Goal: Task Accomplishment & Management: Complete application form

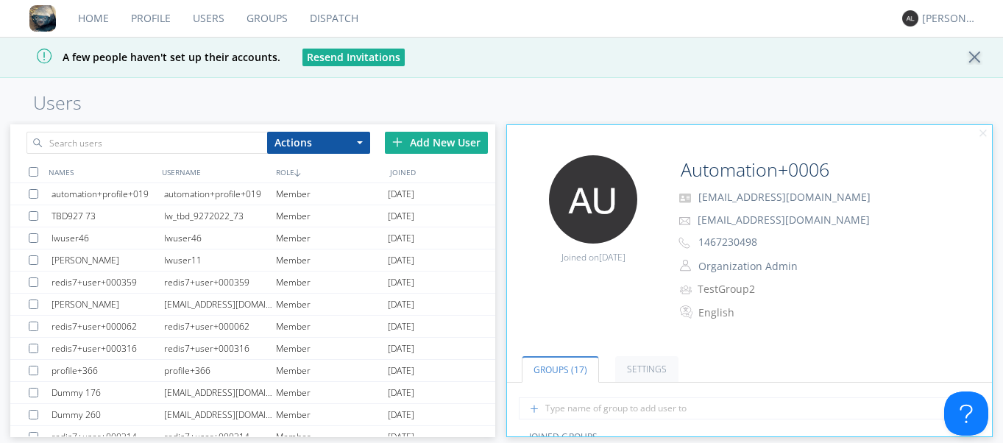
scroll to position [265, 0]
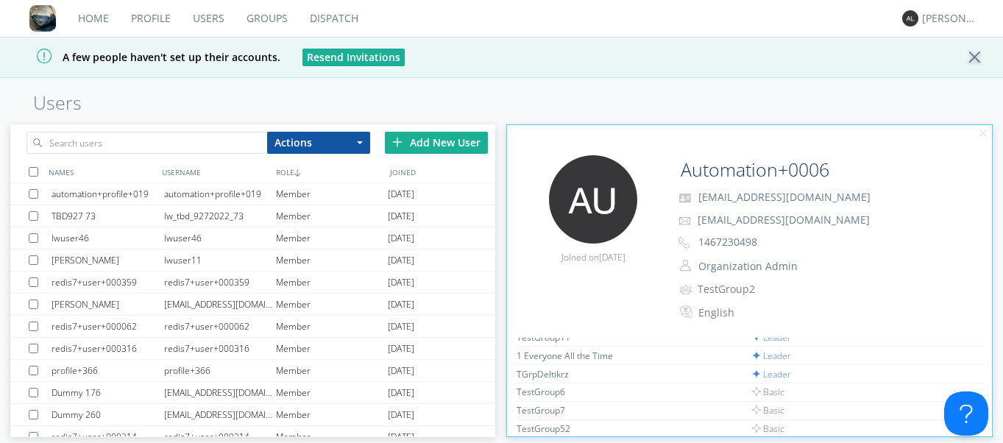
click at [249, 21] on link "Groups" at bounding box center [267, 18] width 63 height 37
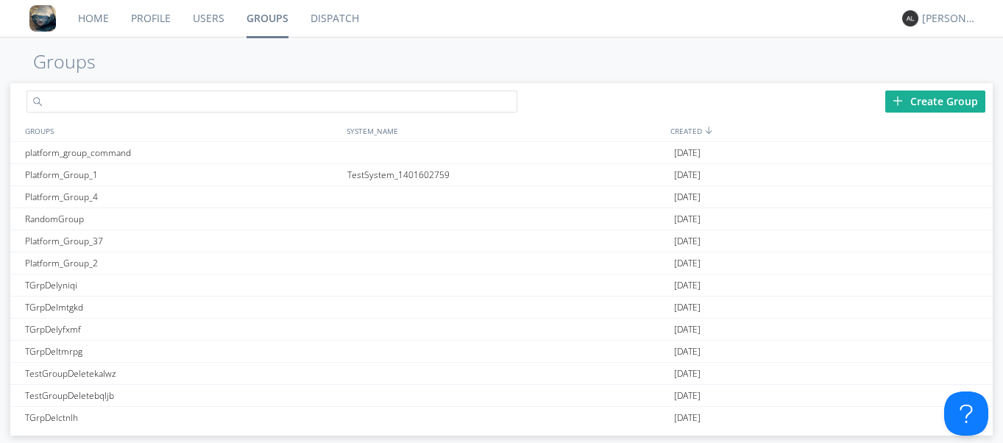
click at [180, 105] on input "text" at bounding box center [272, 102] width 492 height 22
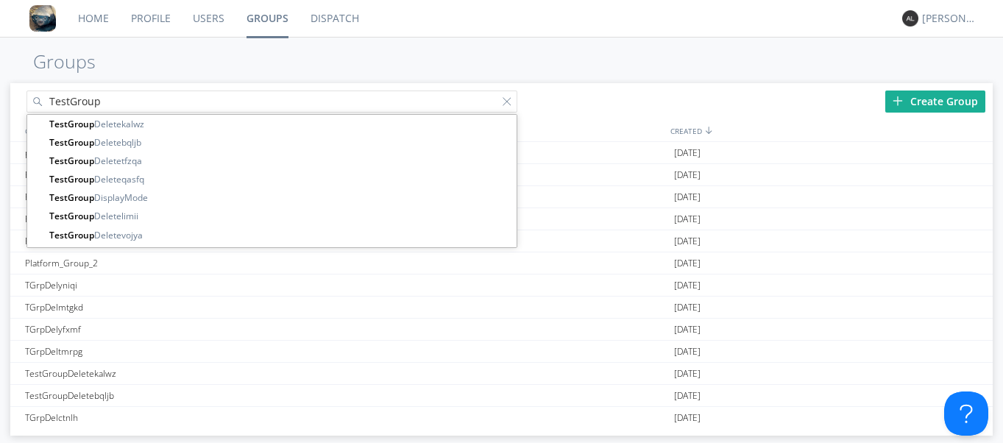
type input "TestGroup"
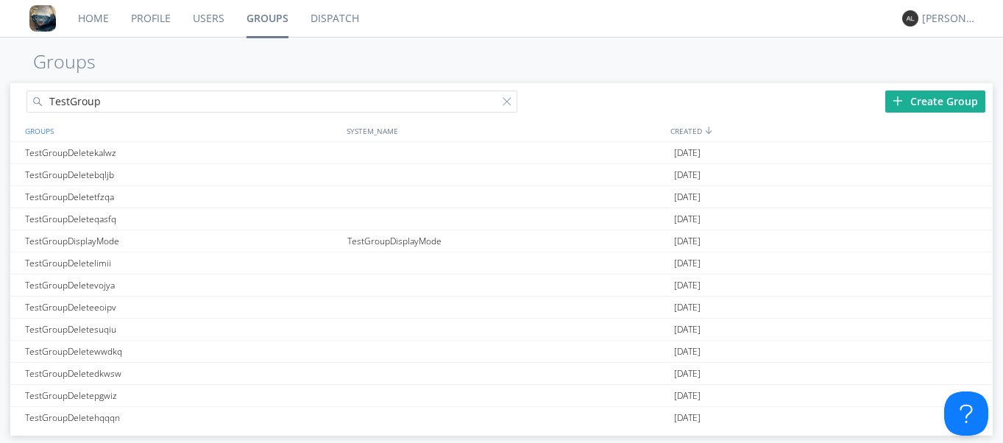
click at [45, 130] on div "GROUPS" at bounding box center [180, 130] width 318 height 21
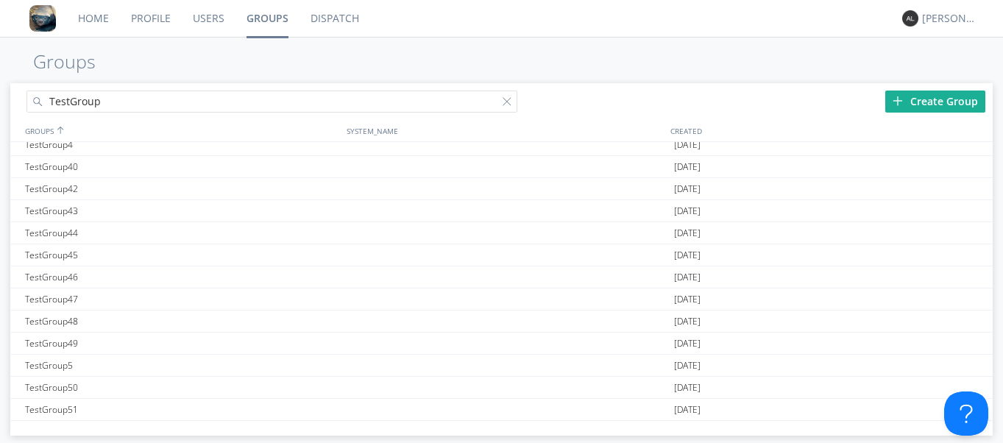
scroll to position [911, 0]
click at [6, 38] on div "Home Profile Users Groups Dispatch Alejandro Groups TestGroup Create Group GROU…" at bounding box center [501, 221] width 1003 height 443
click at [944, 104] on div "Create Group" at bounding box center [935, 102] width 100 height 22
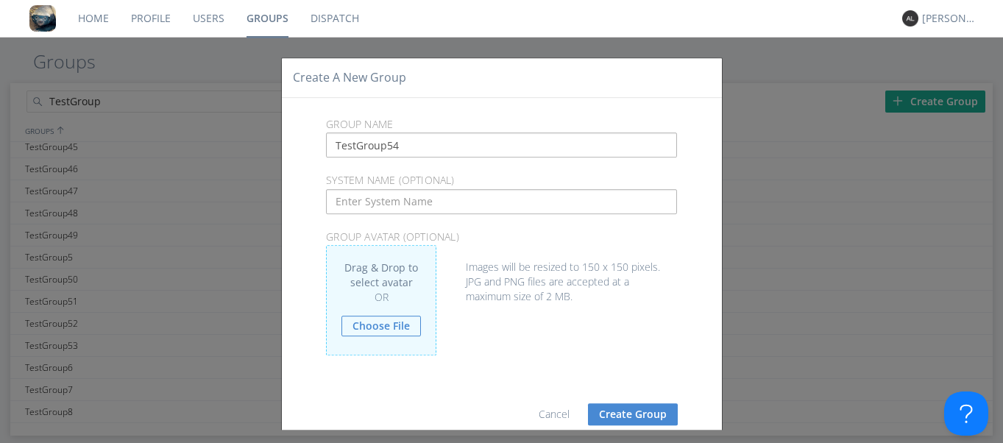
type input "TestGroup54"
click at [615, 415] on button "Create Group" at bounding box center [633, 414] width 90 height 22
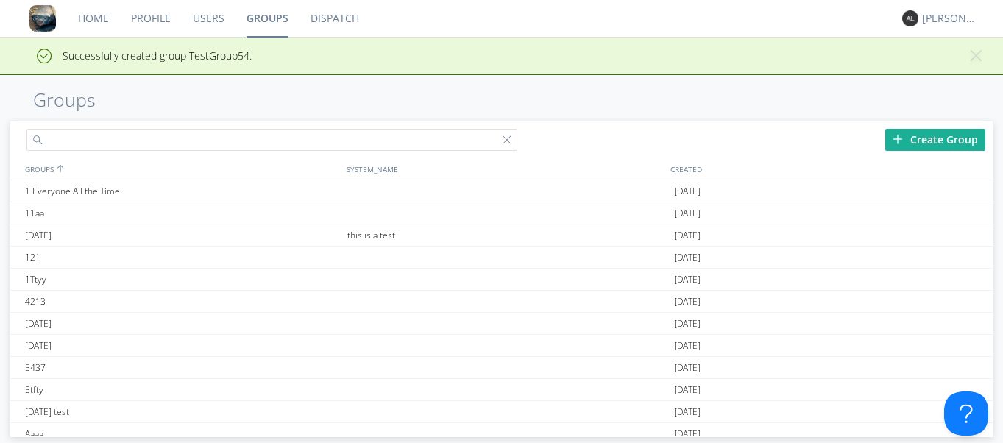
click at [139, 138] on input "text" at bounding box center [272, 140] width 492 height 22
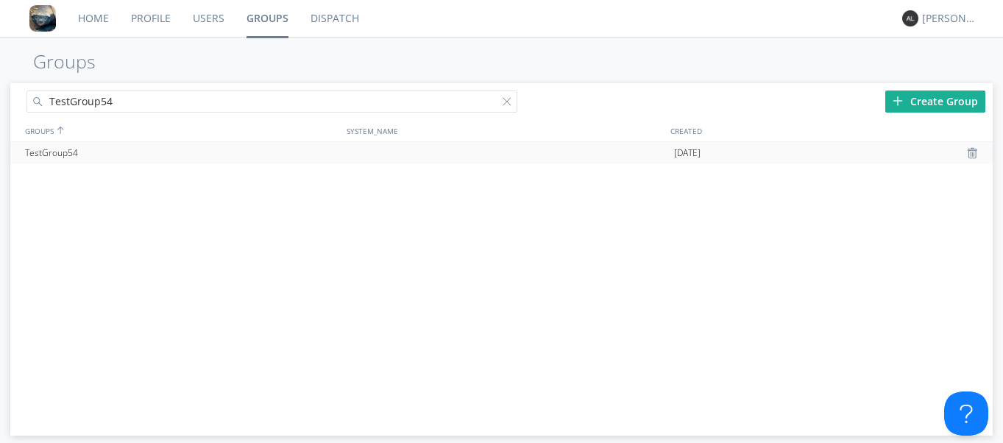
type input "TestGroup54"
click at [63, 153] on div "TestGroup54" at bounding box center [182, 153] width 322 height 22
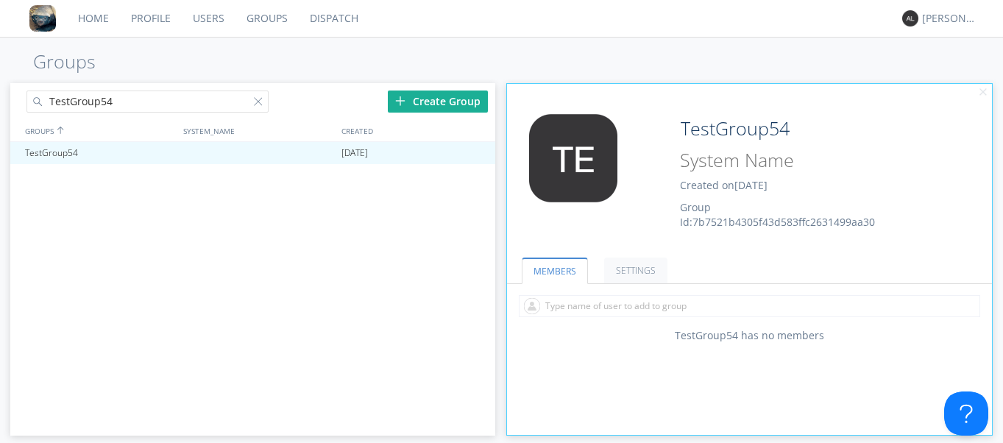
click at [167, 336] on div "TestGroup54 2025-09-08" at bounding box center [252, 285] width 485 height 286
click at [241, 290] on div "TestGroup54 2025-09-08" at bounding box center [252, 285] width 485 height 286
click at [205, 24] on link "Users" at bounding box center [209, 18] width 54 height 37
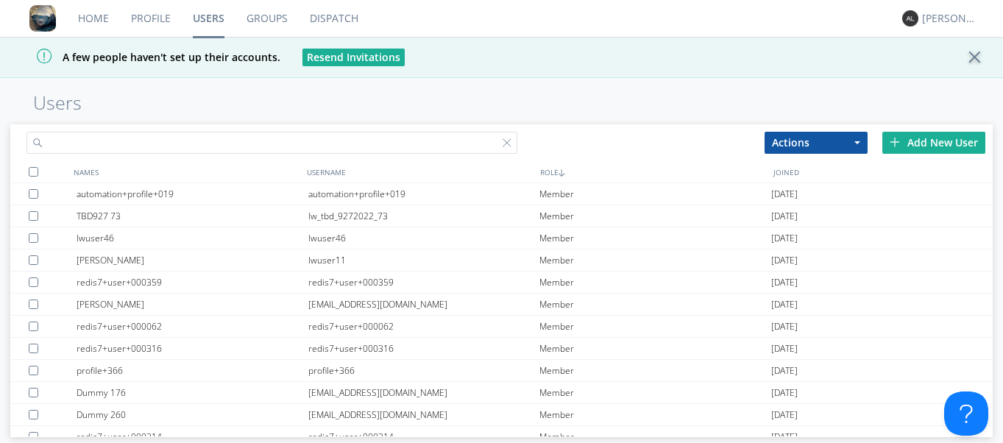
click at [378, 132] on input "text" at bounding box center [272, 143] width 492 height 22
click at [926, 139] on div "Add New User" at bounding box center [933, 143] width 103 height 22
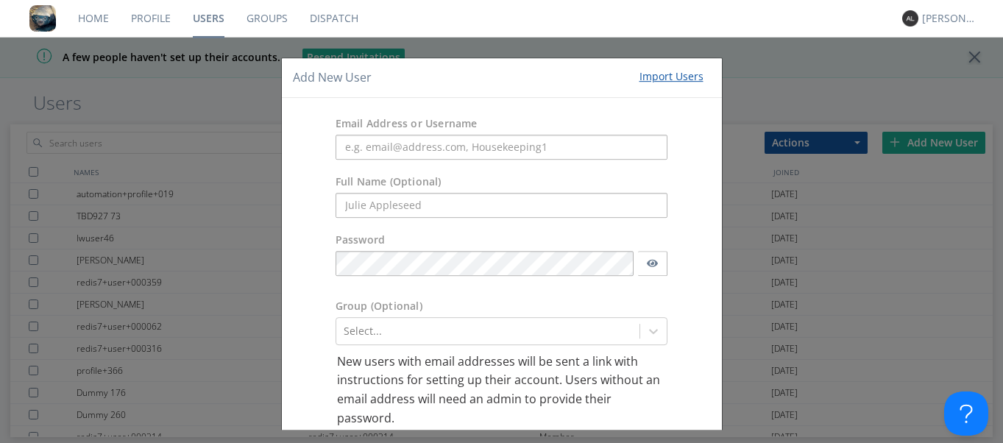
click at [288, 397] on div "Email Address or Username Full Name (Optional) Password Group (Optional) Select…" at bounding box center [502, 298] width 440 height 400
click at [428, 146] on input "text" at bounding box center [502, 147] width 333 height 25
paste input "automation+0104"
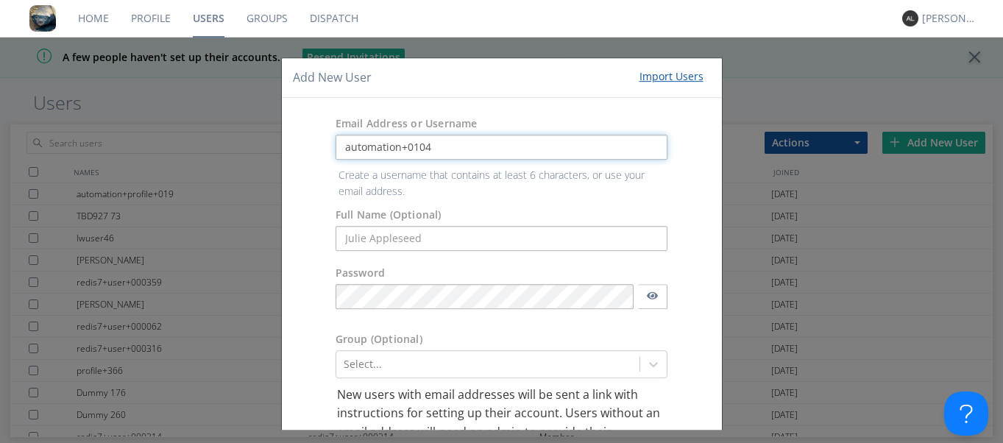
type input "automation+0104"
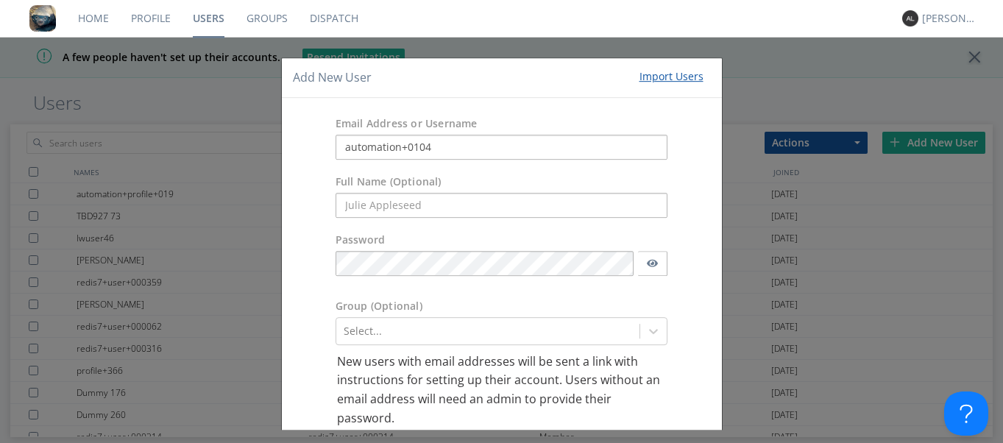
click at [289, 369] on div "Email Address or Username automation+0104 Full Name (Optional) Password Group (…" at bounding box center [502, 298] width 440 height 400
click at [451, 202] on input "text" at bounding box center [502, 205] width 333 height 25
paste input "Automation+0104"
type input "Automation+0104"
click at [293, 404] on form "Email Address or Username automation+0104 Full Name (Optional) Automation+0104 …" at bounding box center [502, 298] width 418 height 378
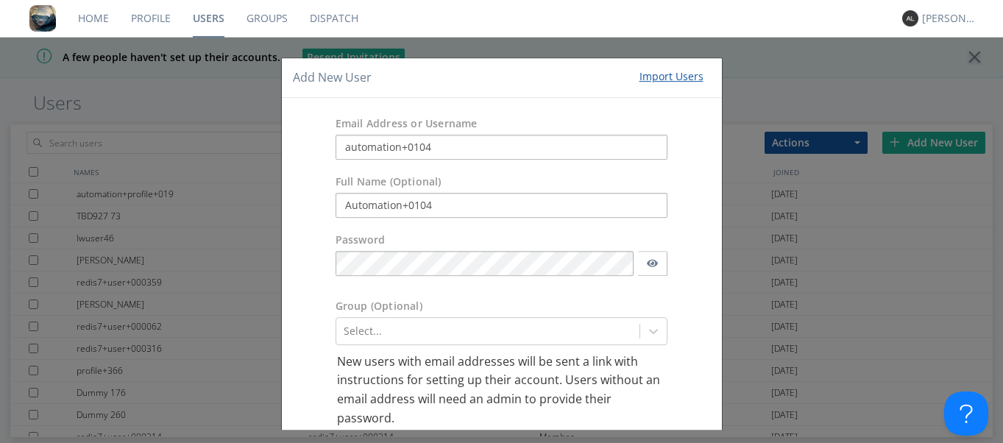
click at [678, 286] on div "Password" at bounding box center [502, 258] width 440 height 66
click at [623, 335] on div "Select..." at bounding box center [502, 331] width 333 height 28
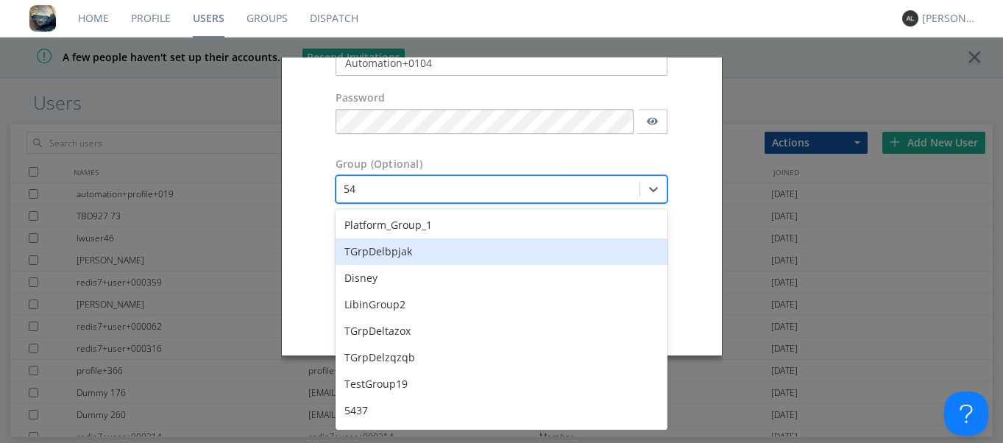
type input "5"
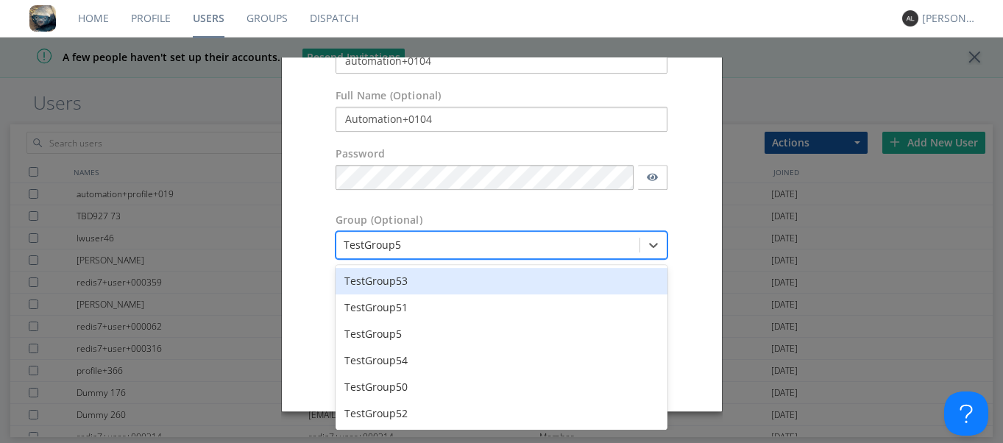
type input "TestGroup54"
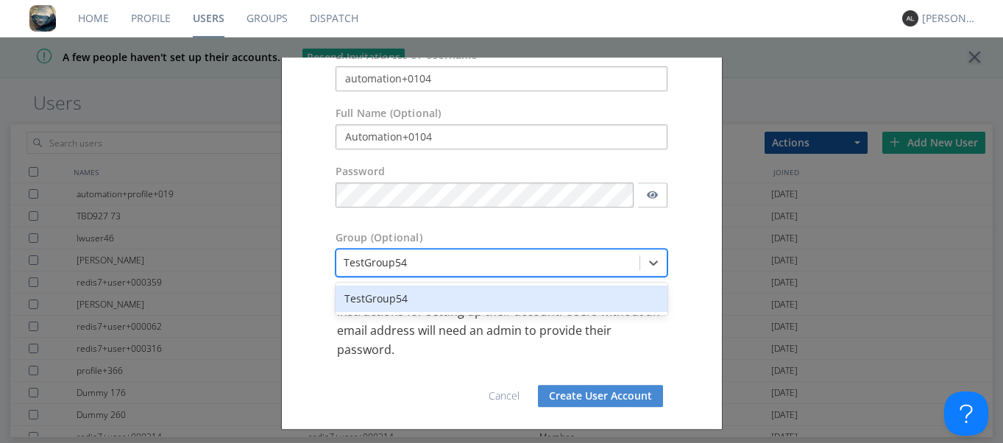
click at [442, 291] on div "TestGroup54" at bounding box center [502, 299] width 333 height 26
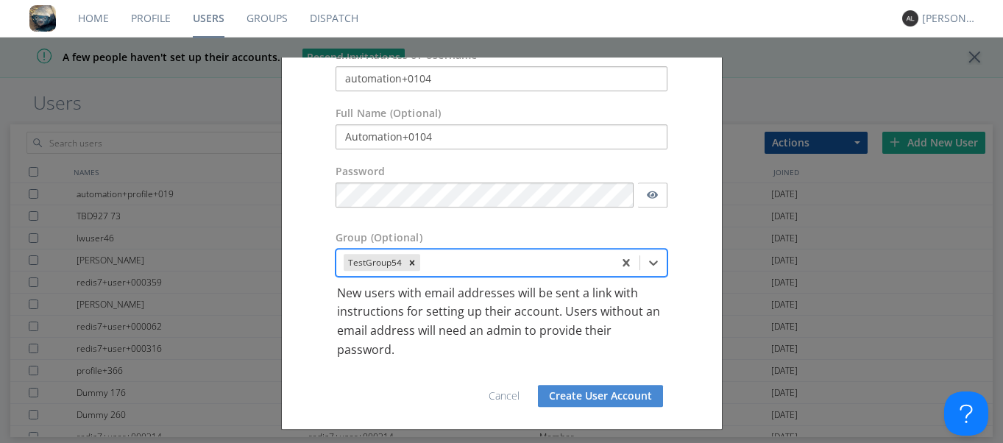
click at [576, 398] on button "Create User Account" at bounding box center [600, 396] width 125 height 22
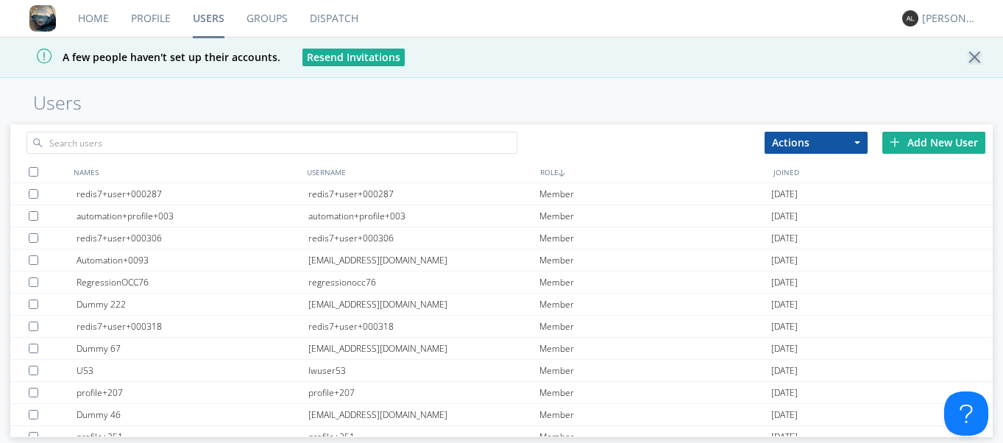
click at [961, 136] on div "Add New User" at bounding box center [933, 143] width 103 height 22
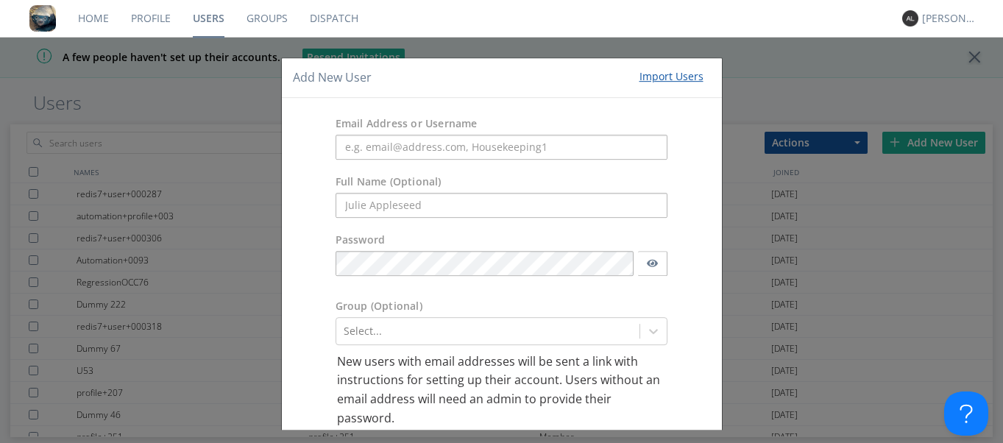
click at [282, 391] on div "Email Address or Username Full Name (Optional) Password Group (Optional) Select…" at bounding box center [502, 298] width 440 height 400
click at [369, 146] on input "text" at bounding box center [502, 147] width 333 height 25
paste input "automation+0105"
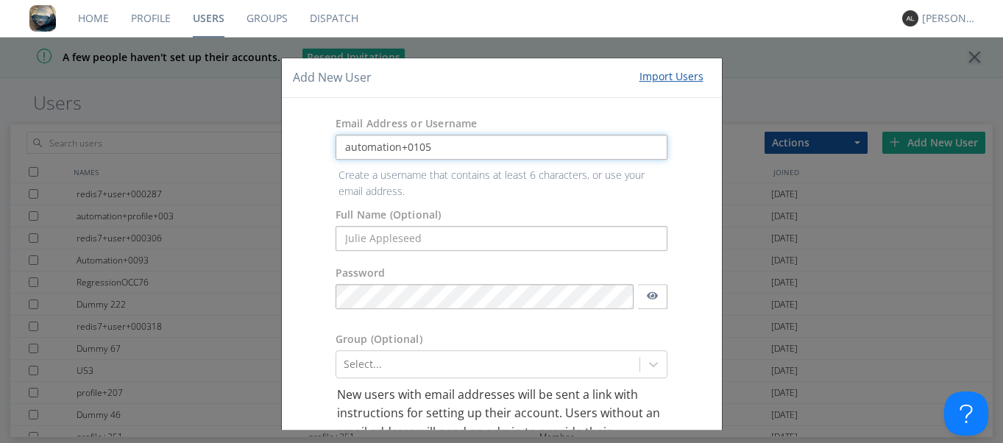
type input "automation+0105"
click at [372, 236] on form "Email Address or Username automation+0105 Create a username that contains at le…" at bounding box center [502, 314] width 418 height 411
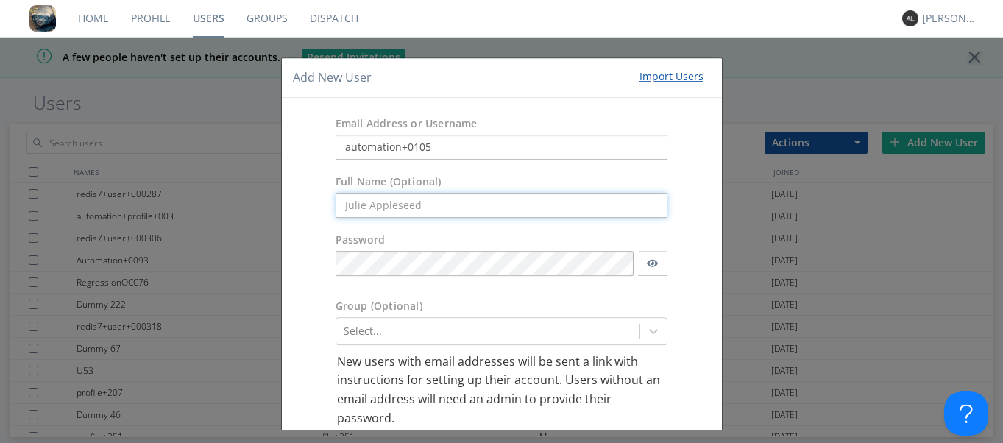
paste input "automation+0105"
click at [347, 202] on input "automation+0105" at bounding box center [502, 205] width 333 height 25
type input "Automation+0105"
click at [291, 285] on div "Password" at bounding box center [502, 258] width 440 height 66
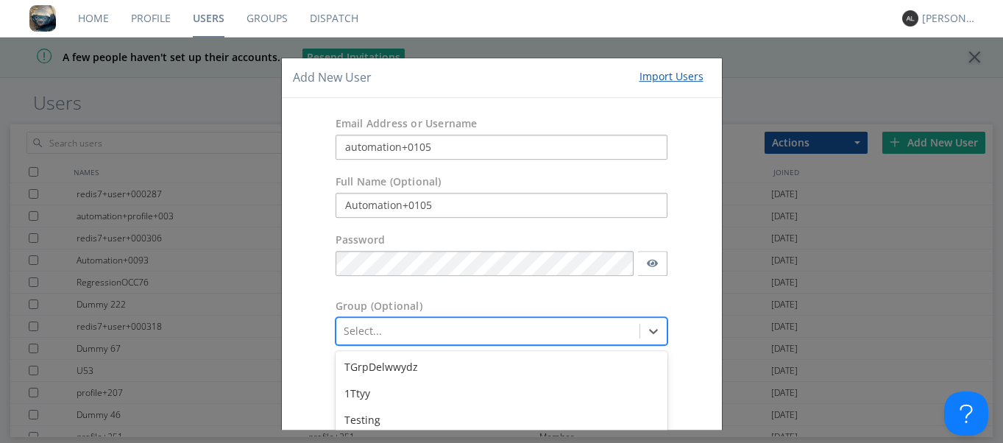
click at [375, 334] on div "option Hola hola focused, 5 of 404. 404 results available. Use Up and Down to c…" at bounding box center [502, 331] width 333 height 28
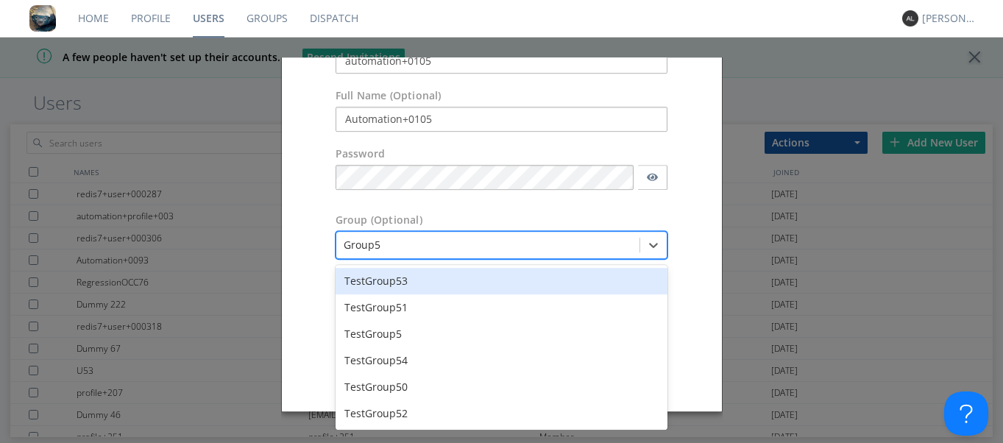
type input "Group54"
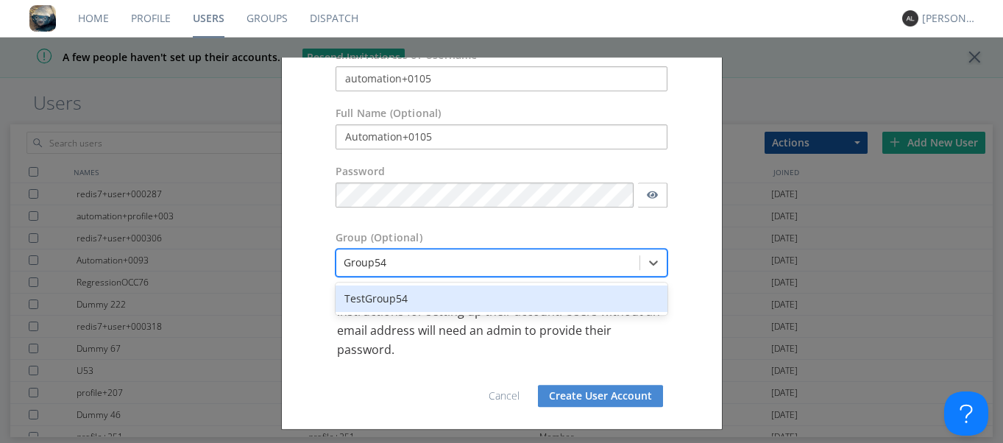
scroll to position [68, 0]
click at [386, 306] on div "TestGroup54" at bounding box center [502, 299] width 333 height 26
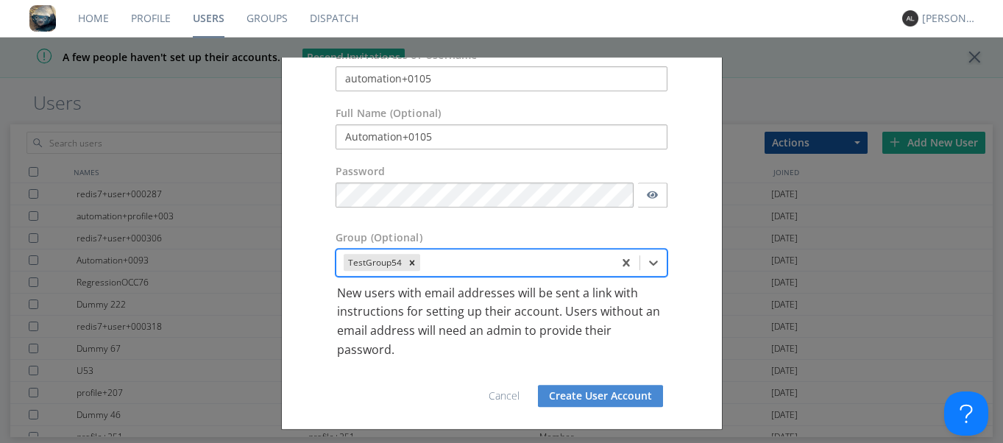
click at [598, 400] on button "Create User Account" at bounding box center [600, 396] width 125 height 22
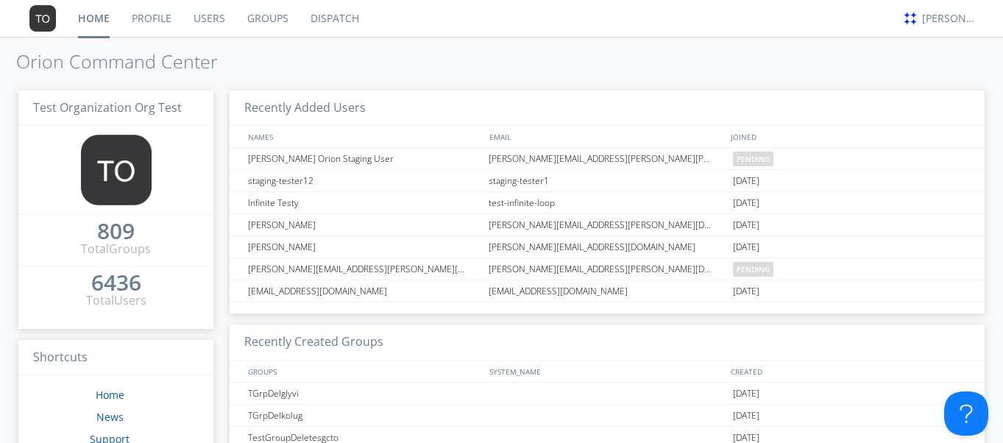
click at [265, 21] on link "Groups" at bounding box center [267, 18] width 63 height 37
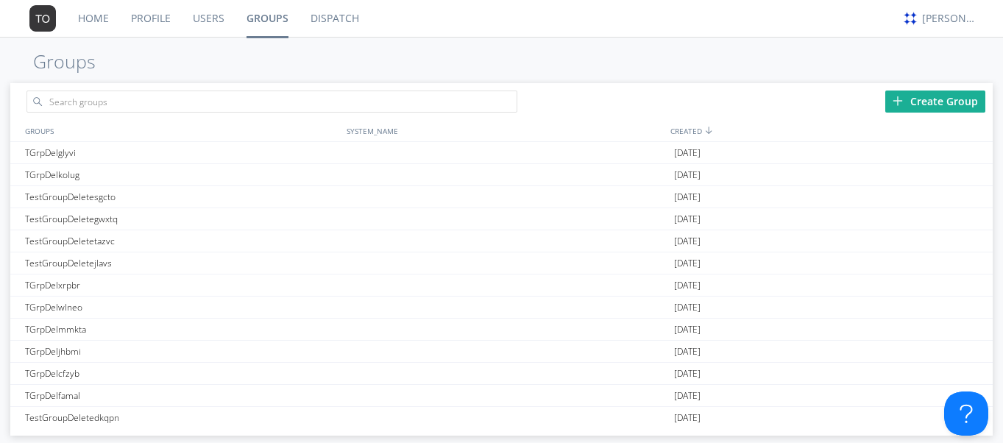
click at [899, 106] on img at bounding box center [898, 101] width 10 height 10
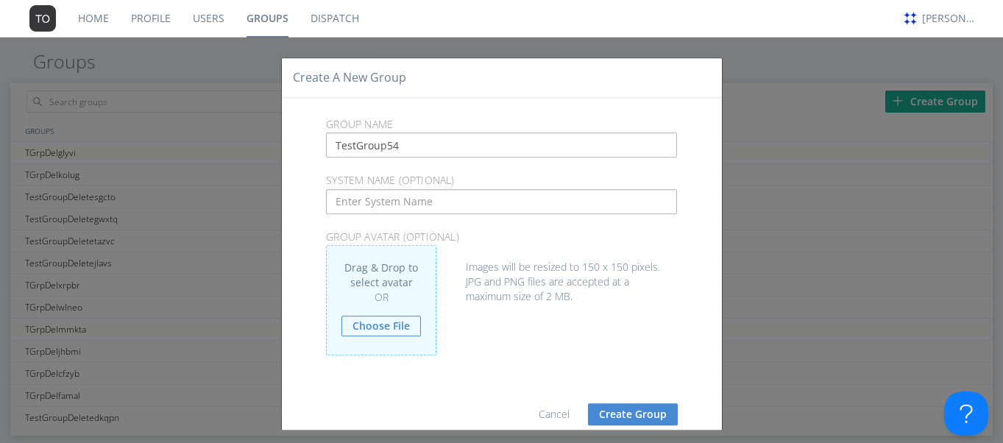
type input "TestGroup54"
click at [637, 417] on button "Create Group" at bounding box center [633, 414] width 90 height 22
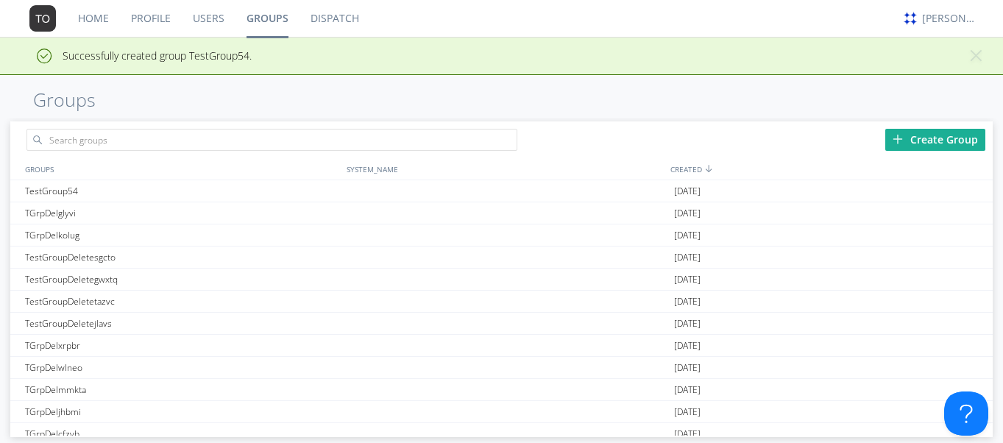
click at [215, 21] on link "Users" at bounding box center [209, 18] width 54 height 37
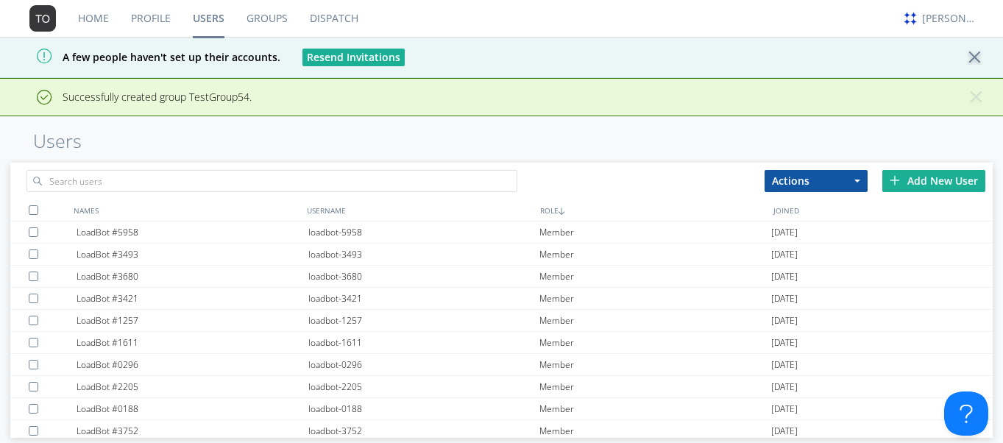
click at [199, 24] on link "Users" at bounding box center [209, 18] width 54 height 37
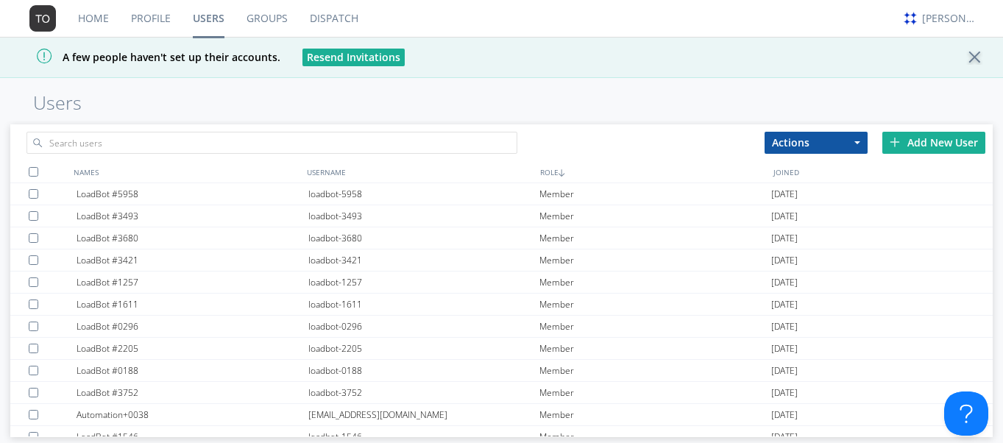
click at [938, 136] on div "Add New User" at bounding box center [933, 143] width 103 height 22
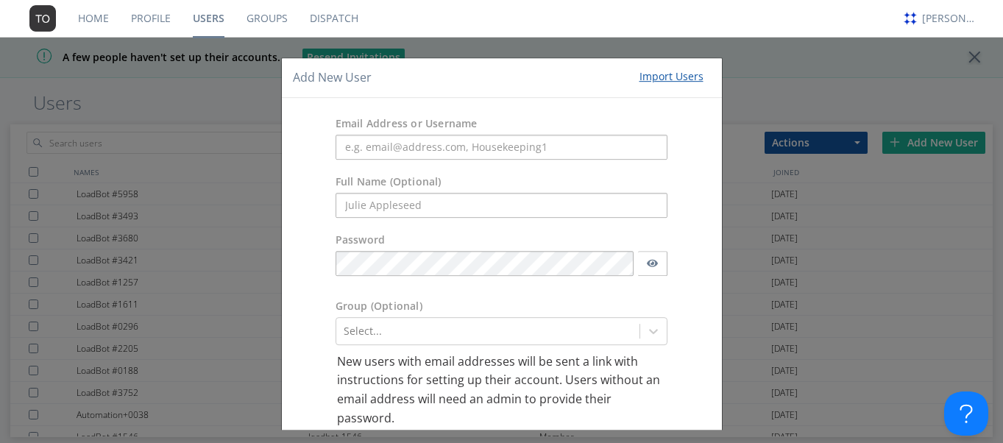
click at [299, 288] on div "Password" at bounding box center [502, 258] width 440 height 66
click at [383, 146] on input "text" at bounding box center [502, 147] width 333 height 25
paste input "automation+0104"
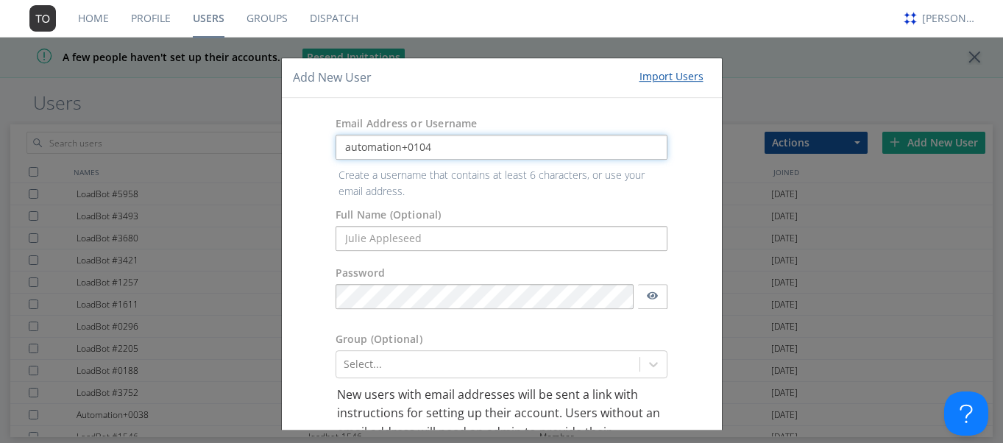
type input "automation+0104"
click at [358, 239] on form "Email Address or Username automation+0104 Create a username that contains at le…" at bounding box center [502, 314] width 418 height 411
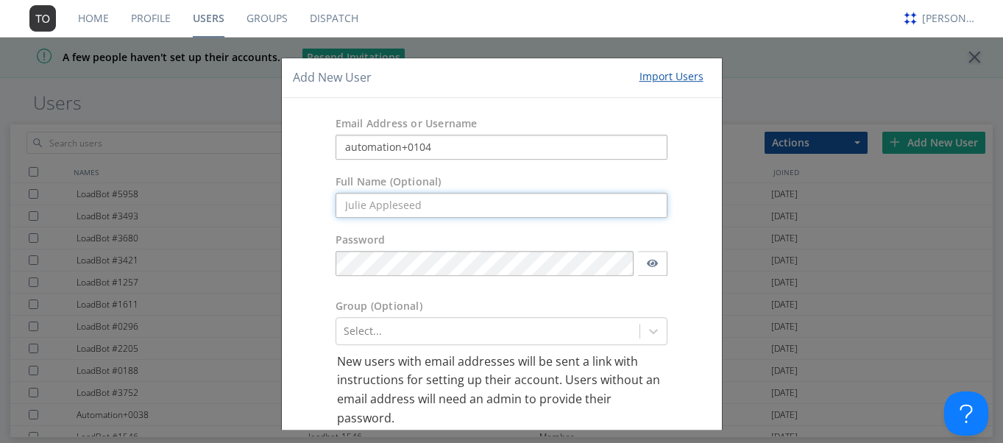
paste input "automation+0104"
click at [350, 202] on input "automation+0104" at bounding box center [502, 205] width 333 height 25
type input "Automation+0104"
click at [286, 369] on div "Email Address or Username automation+0104 Full Name (Optional) Automation+0104 …" at bounding box center [502, 298] width 440 height 400
click at [401, 331] on div "Select..." at bounding box center [502, 331] width 333 height 28
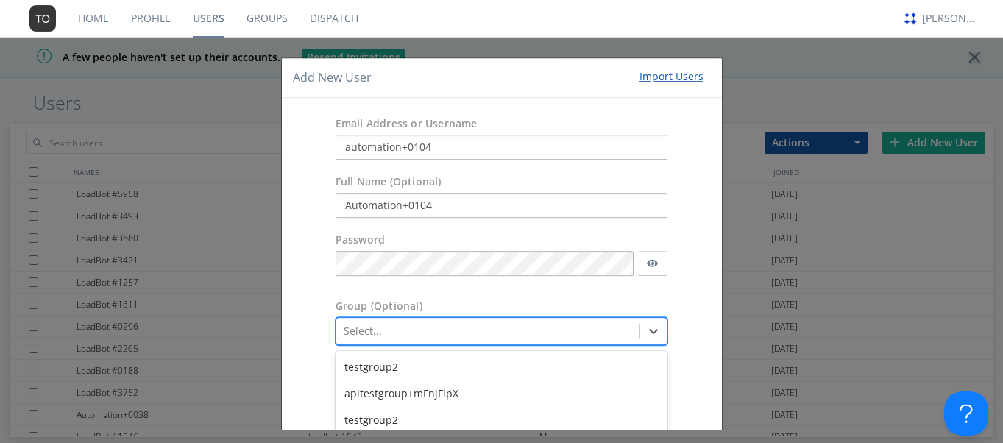
scroll to position [142, 0]
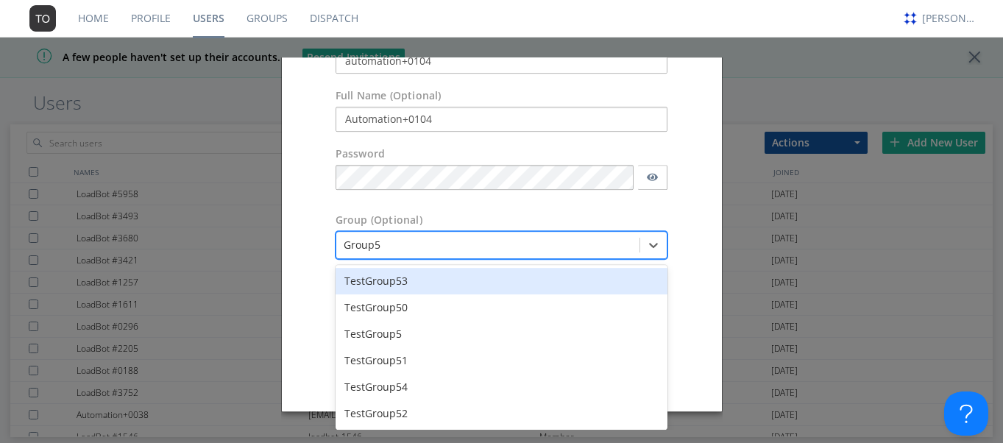
type input "Group54"
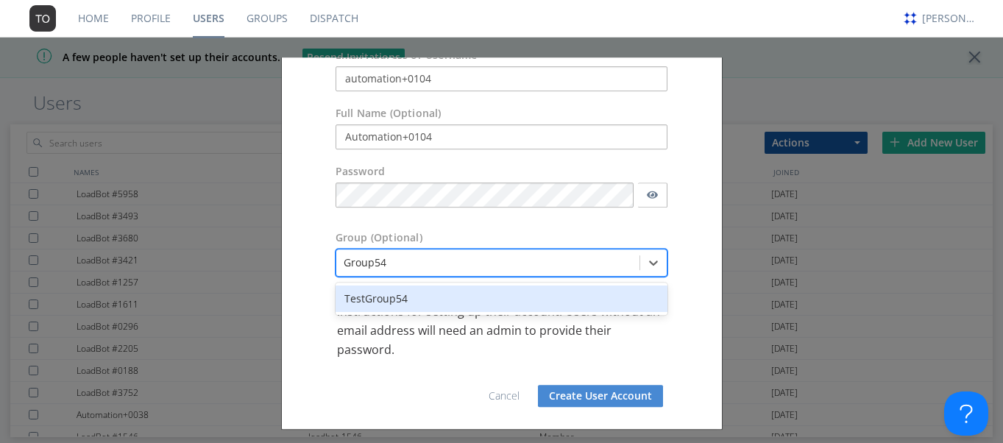
click at [405, 307] on div "TestGroup54" at bounding box center [502, 299] width 333 height 26
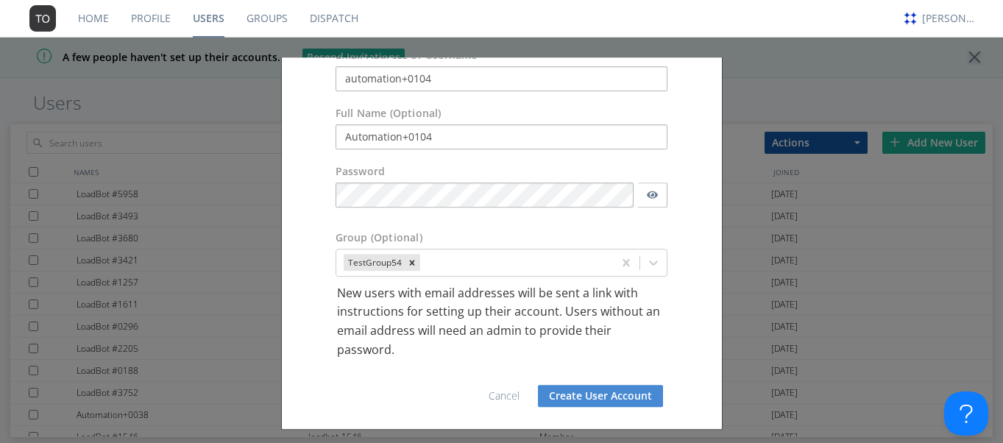
click at [595, 385] on button "Create User Account" at bounding box center [600, 396] width 125 height 22
